Goal: Task Accomplishment & Management: Manage account settings

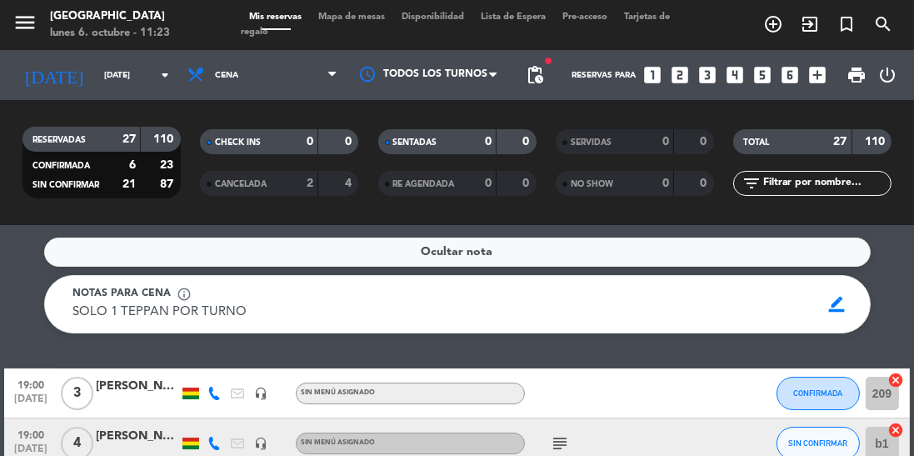
click at [103, 62] on input "[DATE]" at bounding box center [157, 75] width 122 height 26
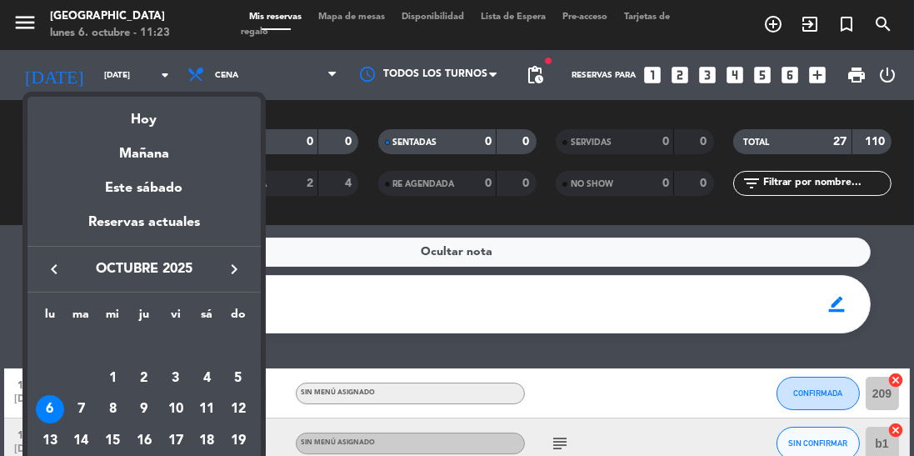
click at [150, 127] on div "Hoy" at bounding box center [143, 114] width 233 height 34
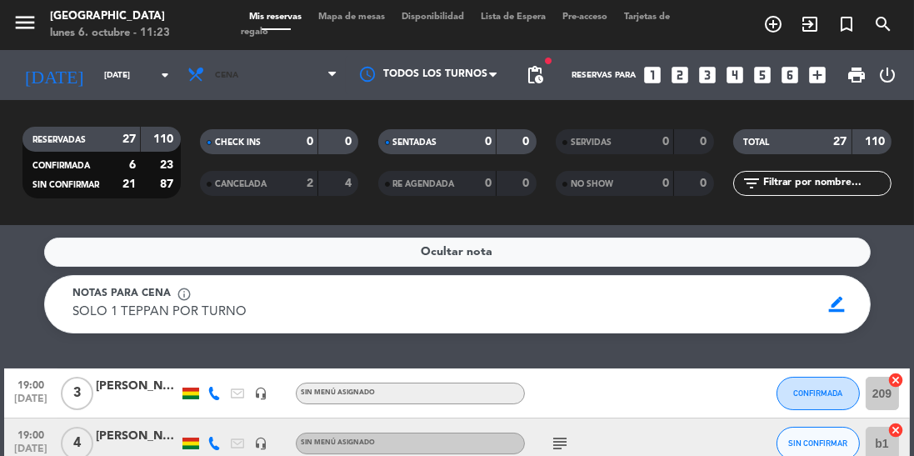
click at [233, 77] on span "Cena" at bounding box center [226, 75] width 23 height 9
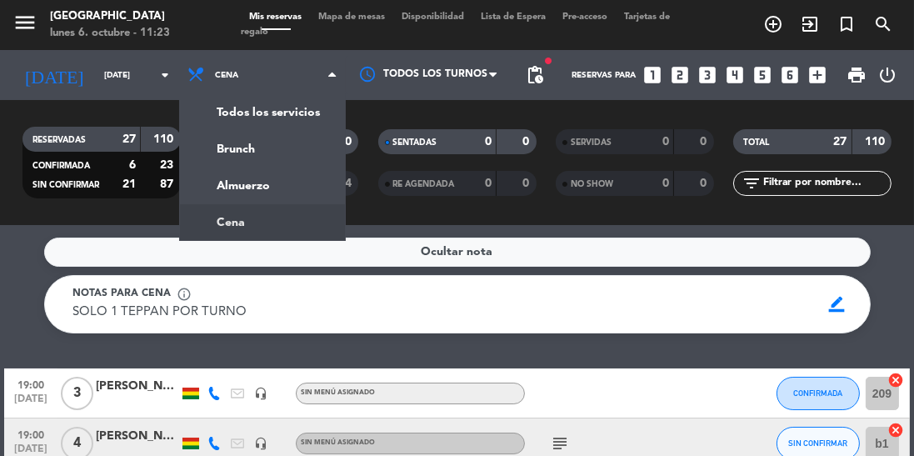
click at [278, 191] on div "menu Jardín de Asia [DATE] 6. octubre - 11:23 Mis reservas Mapa de mesas Dispon…" at bounding box center [457, 112] width 914 height 225
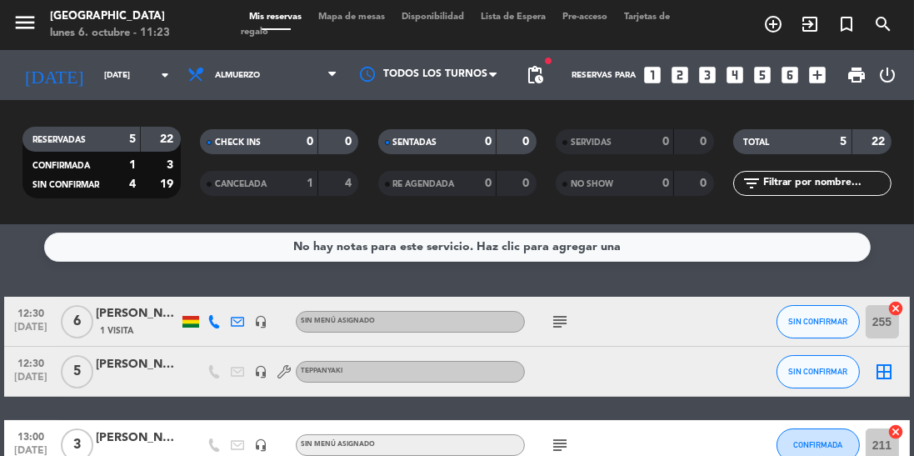
scroll to position [2, 0]
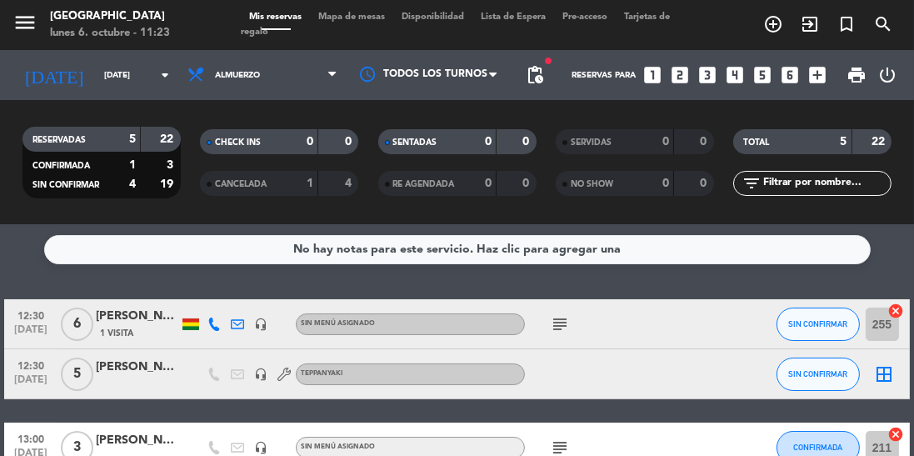
click at [847, 78] on span "print" at bounding box center [856, 75] width 20 height 20
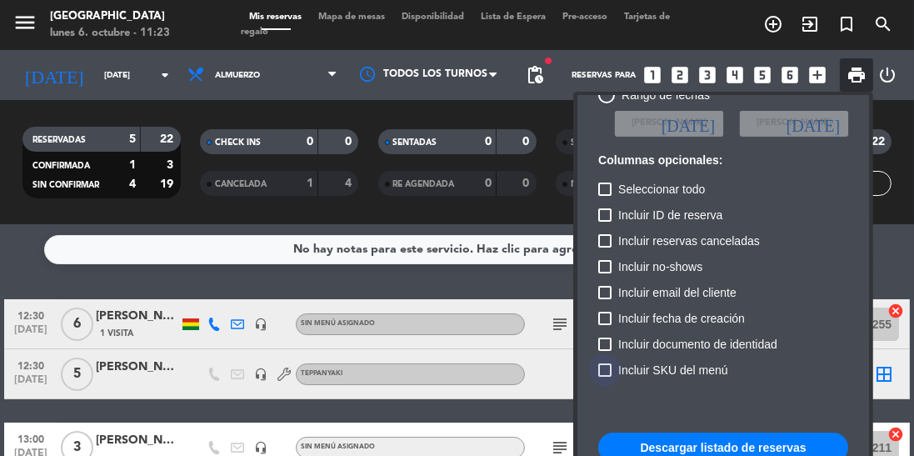
scroll to position [102, 0]
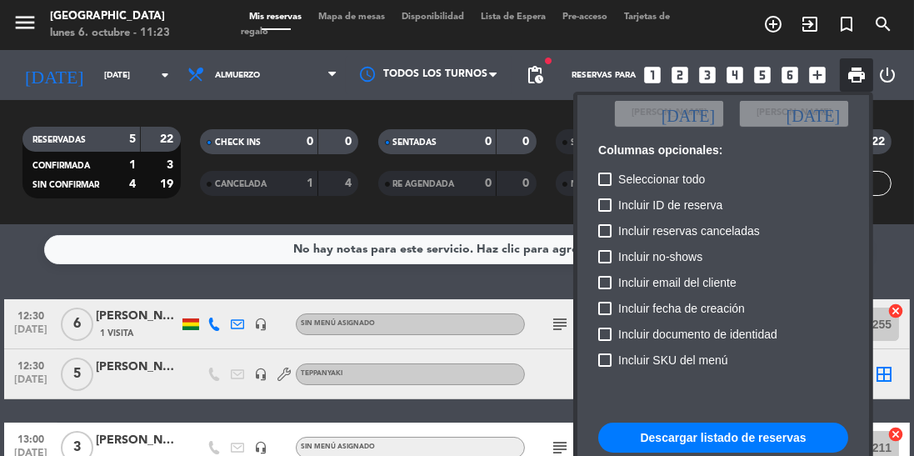
click at [700, 445] on button "Descargar listado de reservas" at bounding box center [723, 437] width 250 height 30
click at [130, 379] on div at bounding box center [457, 228] width 914 height 456
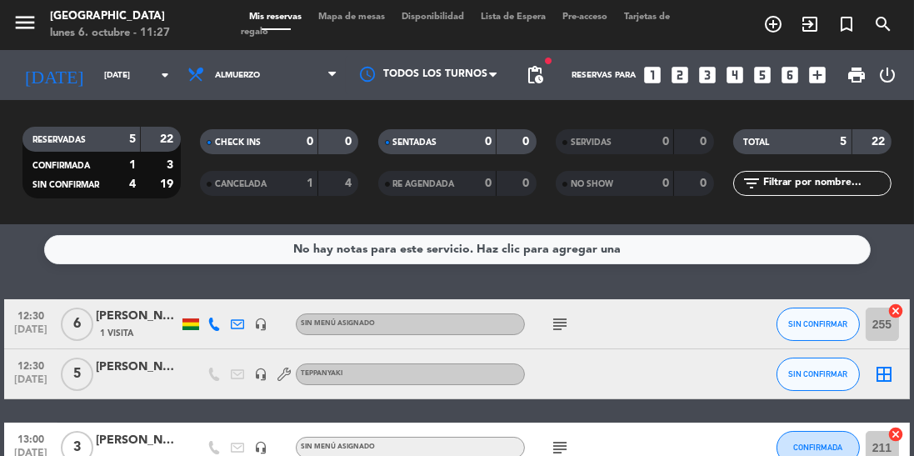
click at [122, 367] on div "[PERSON_NAME]" at bounding box center [137, 366] width 83 height 19
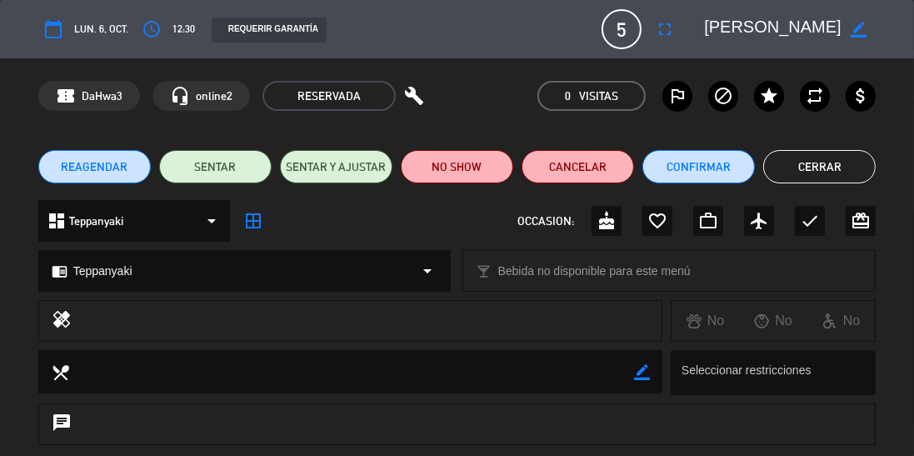
click at [862, 27] on icon "border_color" at bounding box center [858, 30] width 16 height 16
click at [707, 32] on textarea at bounding box center [772, 29] width 137 height 30
click at [860, 27] on icon at bounding box center [858, 30] width 16 height 16
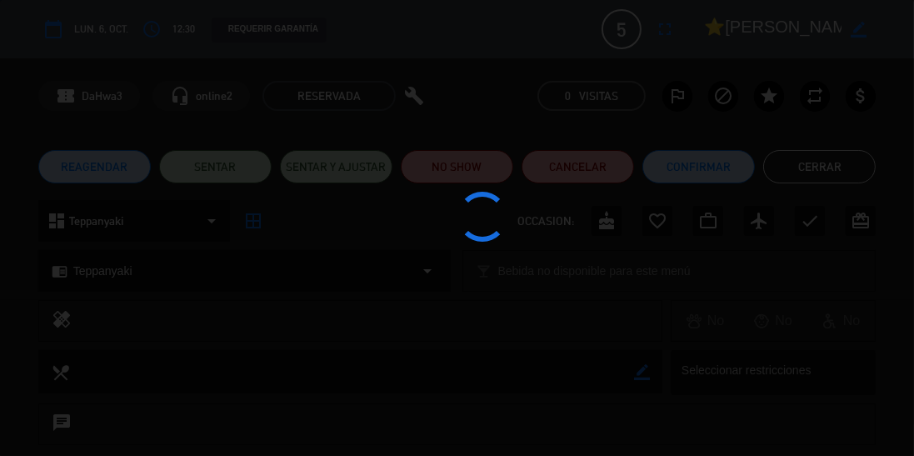
type textarea "⭐[PERSON_NAME]"
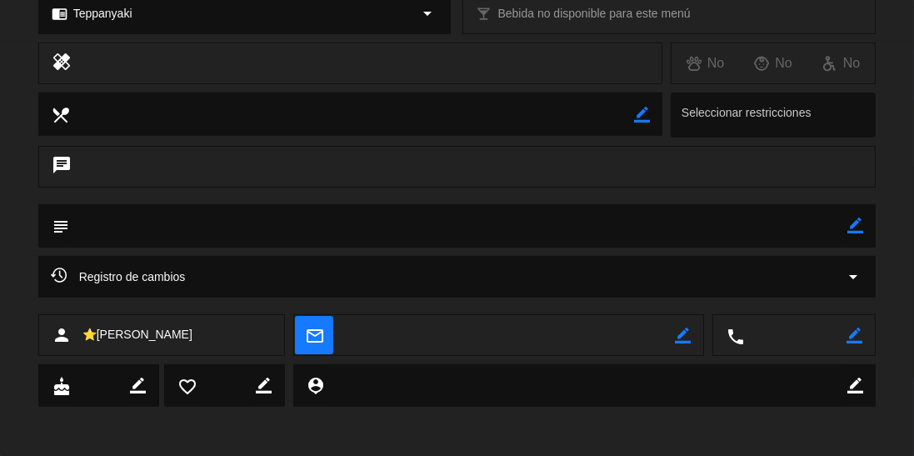
scroll to position [257, 0]
click at [860, 223] on icon "border_color" at bounding box center [855, 225] width 16 height 16
type textarea "Reserva [PERSON_NAME]"
click at [857, 232] on icon at bounding box center [855, 225] width 16 height 16
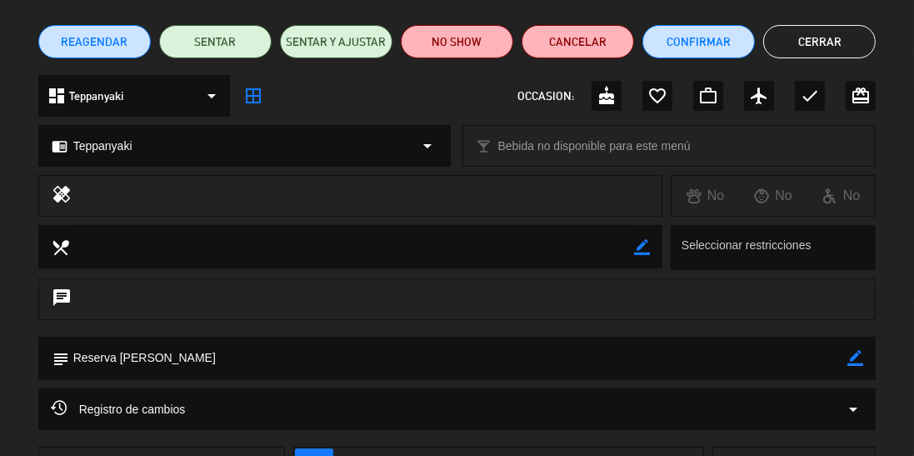
scroll to position [0, 0]
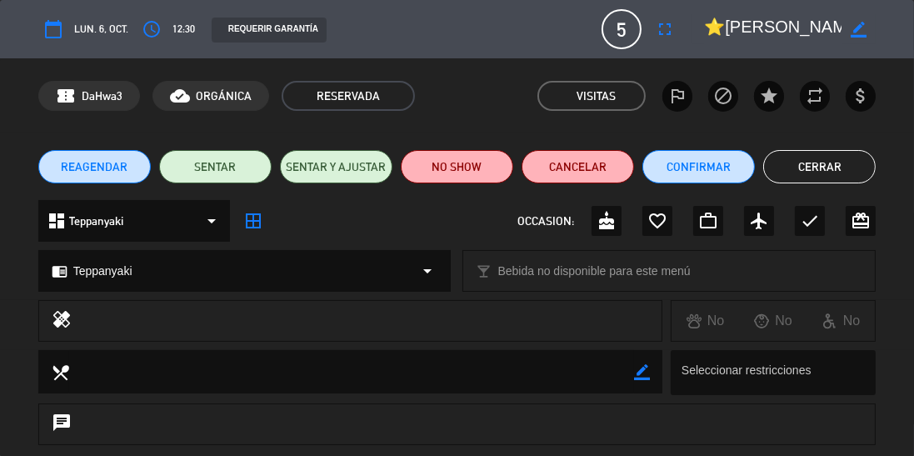
click at [834, 175] on button "Cerrar" at bounding box center [819, 166] width 112 height 33
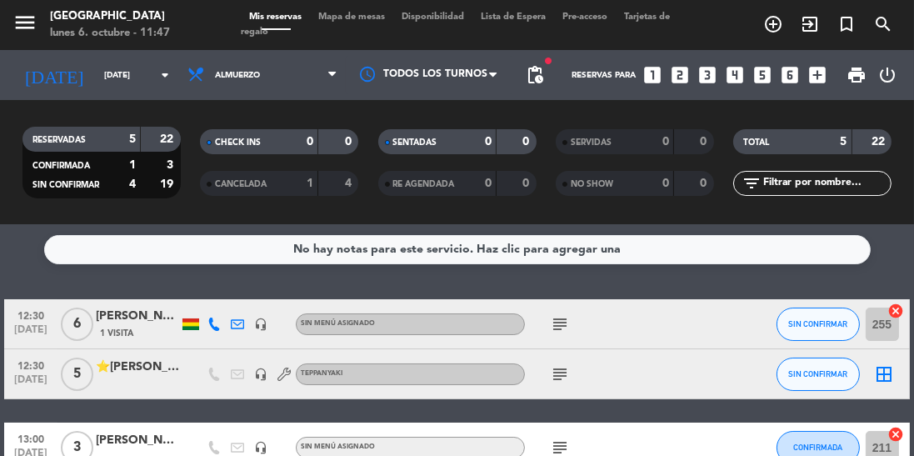
click at [138, 1] on div "menu Jardín de Asia [DATE] 6. octubre - 11:47 Mis reservas Mapa de mesas Dispon…" at bounding box center [457, 25] width 914 height 50
